Goal: Information Seeking & Learning: Understand process/instructions

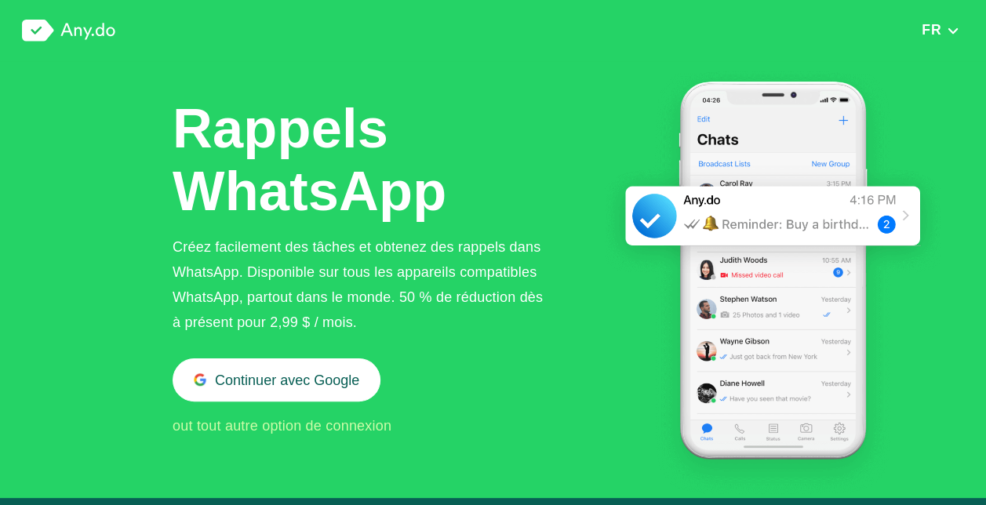
click at [82, 33] on img at bounding box center [68, 31] width 93 height 22
click at [304, 425] on span "out tout autre option de connexion" at bounding box center [282, 426] width 219 height 16
click at [33, 23] on img at bounding box center [68, 31] width 93 height 22
click at [97, 33] on img at bounding box center [68, 31] width 93 height 22
